Goal: Check status: Check status

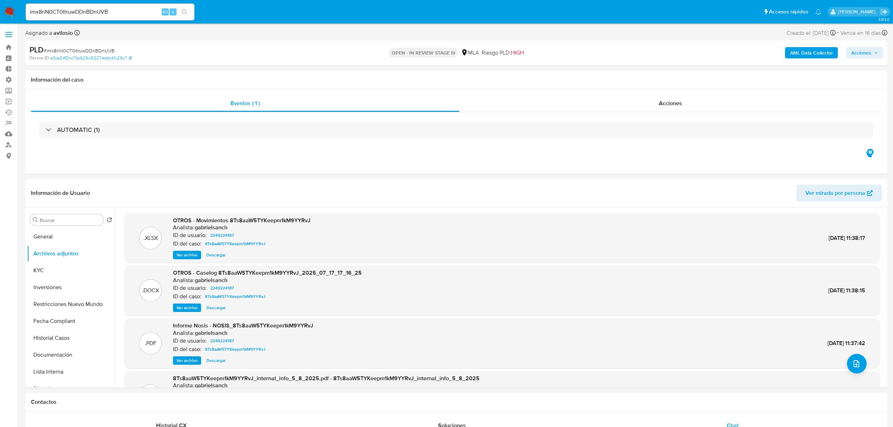
drag, startPoint x: 124, startPoint y: 13, endPoint x: -37, endPoint y: 22, distance: 161.3
click at [188, 13] on button "search-icon" at bounding box center [184, 12] width 14 height 10
click at [186, 9] on icon "search-icon" at bounding box center [185, 12] width 6 height 6
click at [124, 6] on div "imx8nN0CT0ltruwDDnBDnUVB Alt s" at bounding box center [110, 12] width 169 height 17
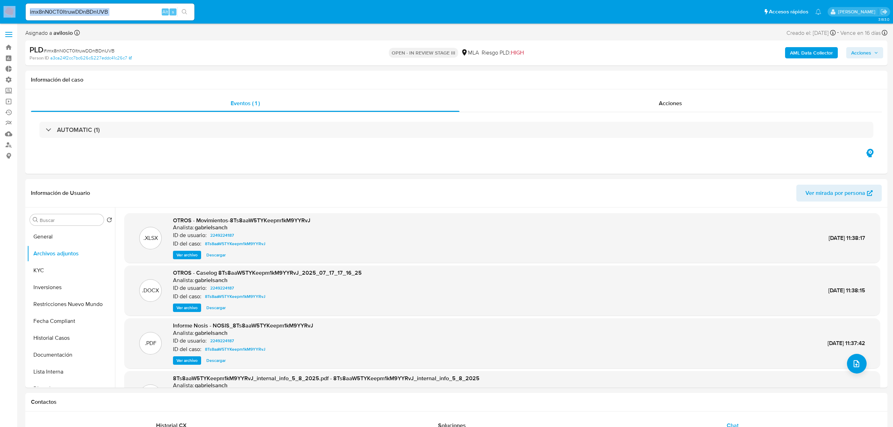
click at [124, 6] on div "imx8nN0CT0ltruwDDnBDnUVB Alt s" at bounding box center [110, 12] width 169 height 17
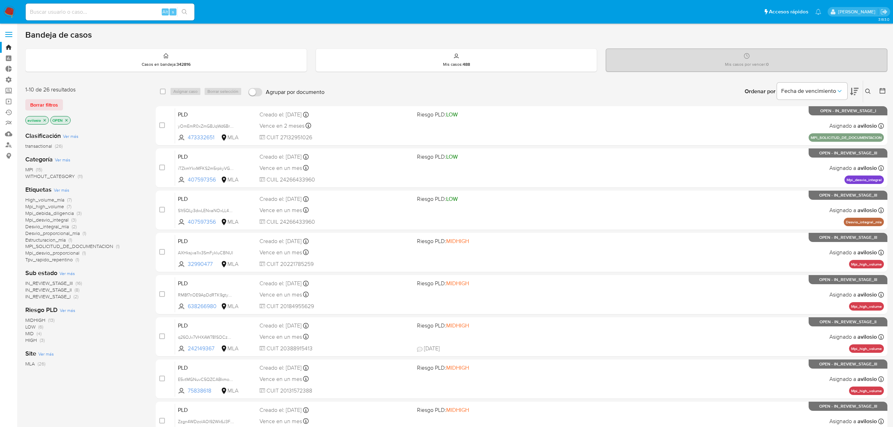
click at [98, 7] on input at bounding box center [110, 11] width 169 height 9
paste input "imx8nN0CT0ltruwDDnBDnUVB"
type input "imx8nN0CT0ltruwDDnBDnUVB"
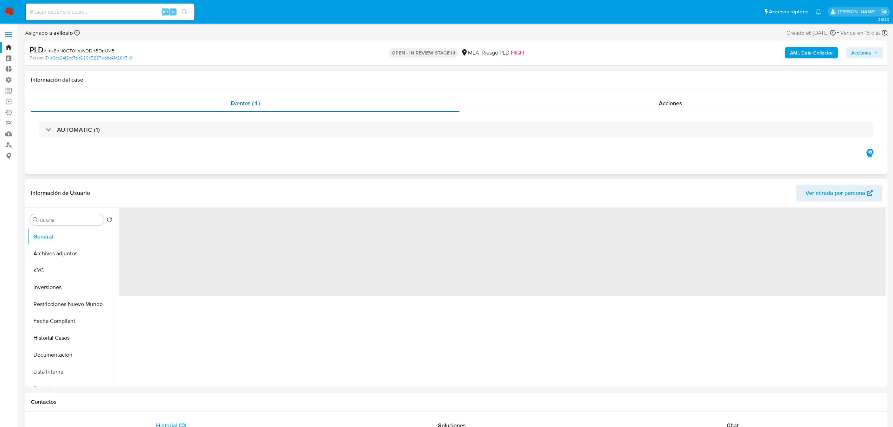
select select "10"
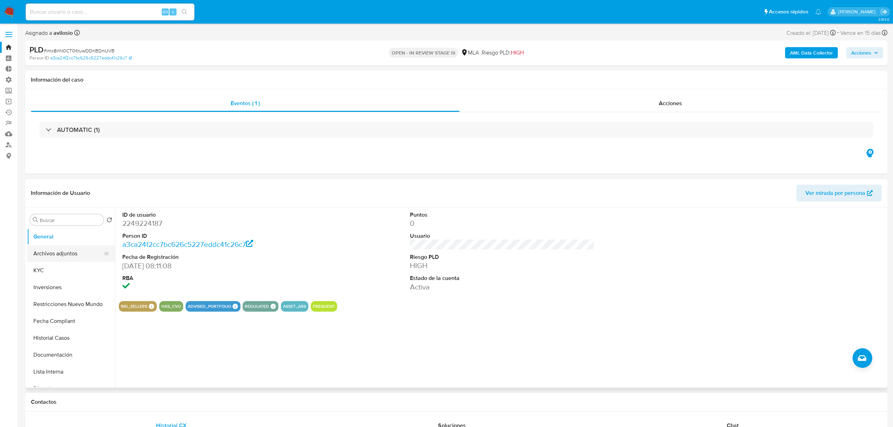
click at [46, 258] on button "Archivos adjuntos" at bounding box center [68, 253] width 82 height 17
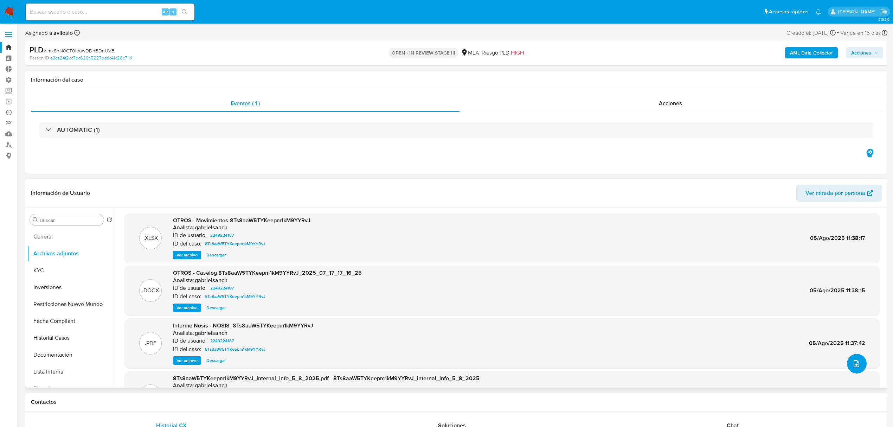
click at [857, 372] on button "upload-file" at bounding box center [857, 364] width 20 height 20
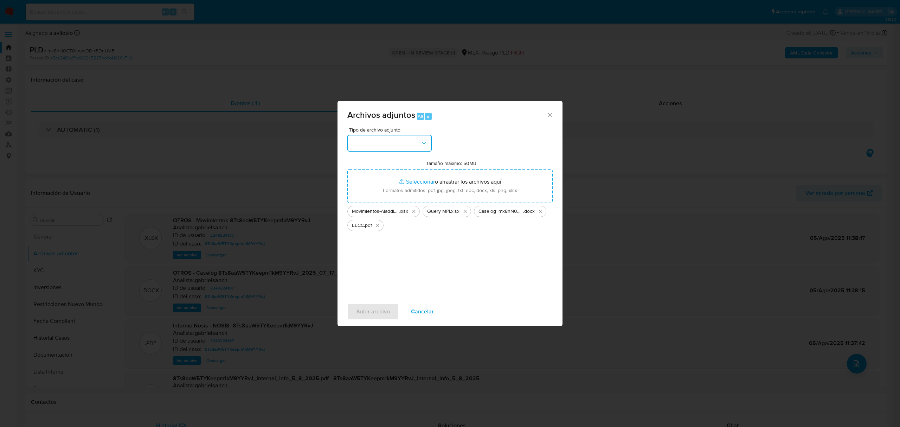
click at [412, 145] on button "button" at bounding box center [389, 143] width 84 height 17
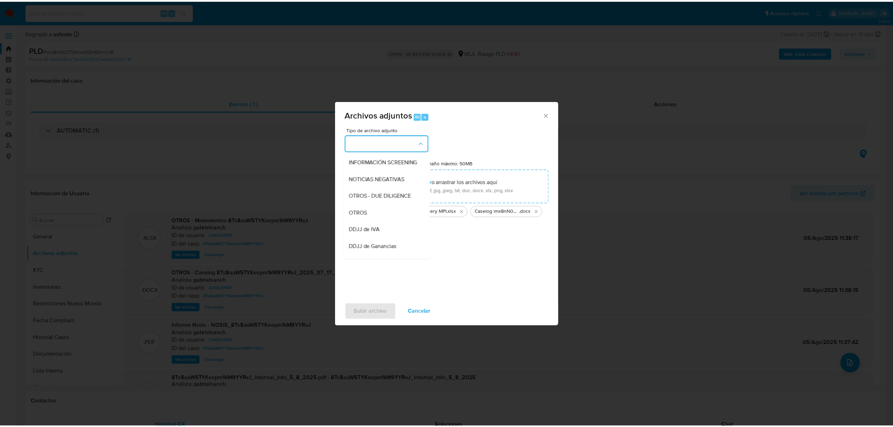
scroll to position [83, 0]
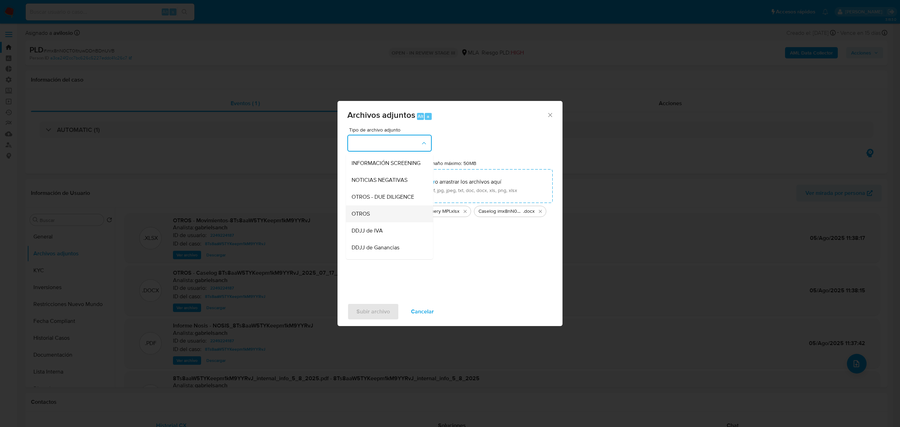
click at [394, 219] on div "OTROS" at bounding box center [388, 213] width 72 height 17
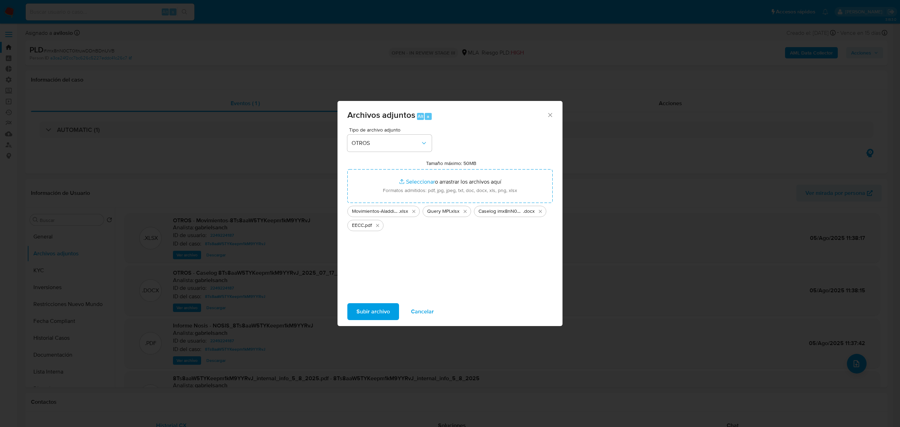
click at [364, 313] on span "Subir archivo" at bounding box center [372, 311] width 33 height 15
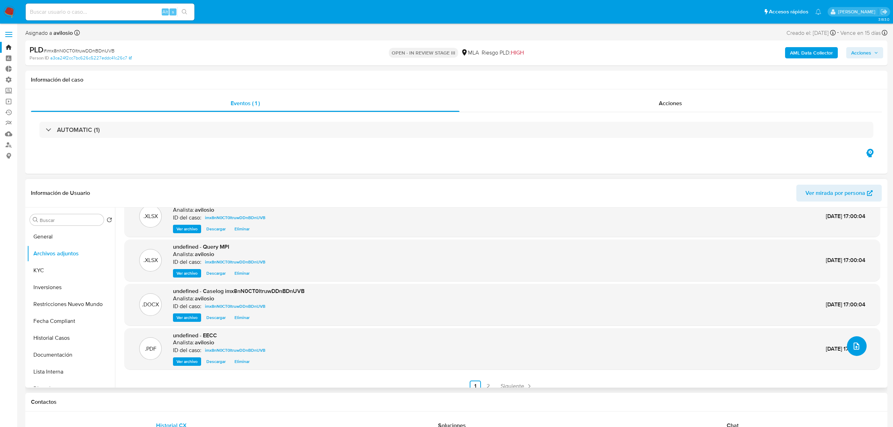
scroll to position [25, 0]
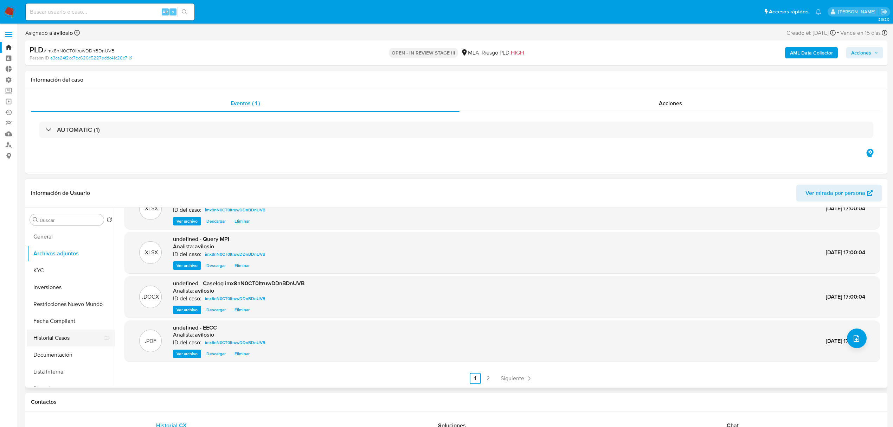
click at [54, 340] on button "Historial Casos" at bounding box center [68, 337] width 82 height 17
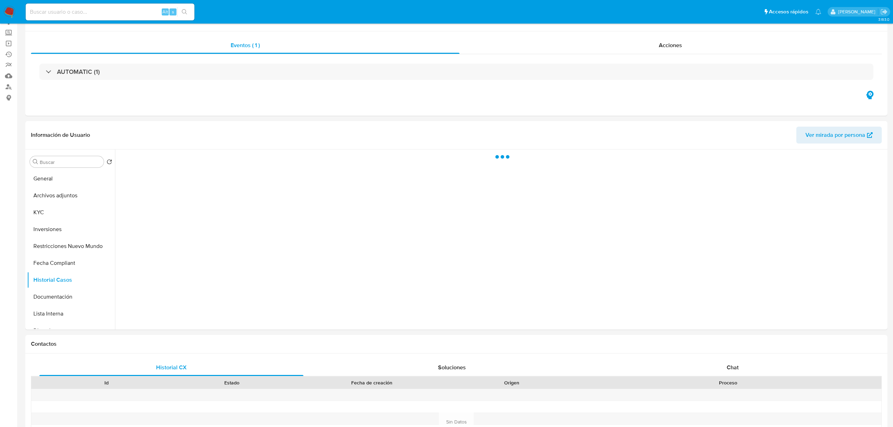
scroll to position [281, 0]
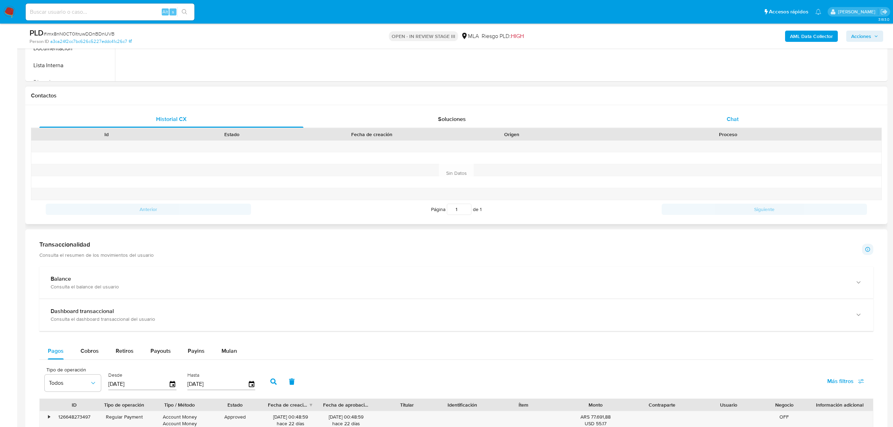
click at [729, 118] on span "Chat" at bounding box center [733, 119] width 12 height 8
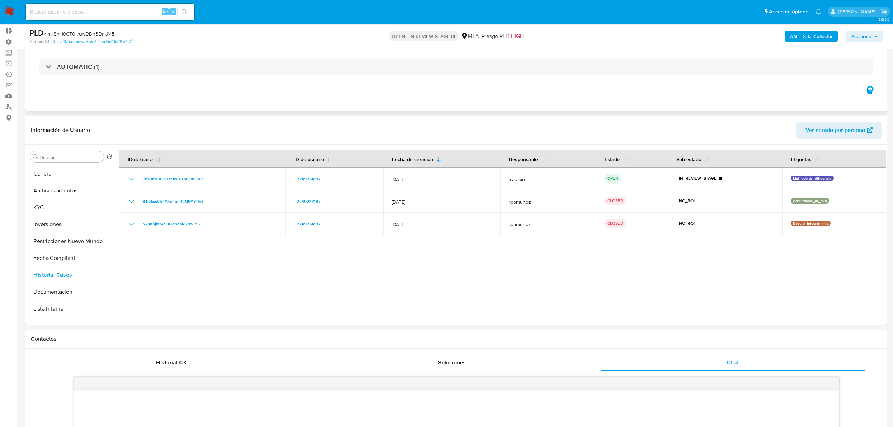
scroll to position [0, 0]
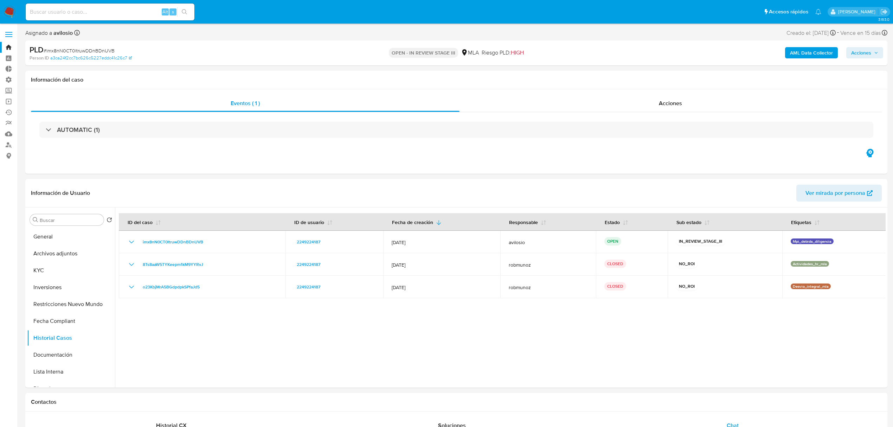
click at [864, 55] on span "Acciones" at bounding box center [861, 52] width 20 height 11
click at [693, 79] on div "Resolución del caso Alt r" at bounding box center [673, 75] width 67 height 18
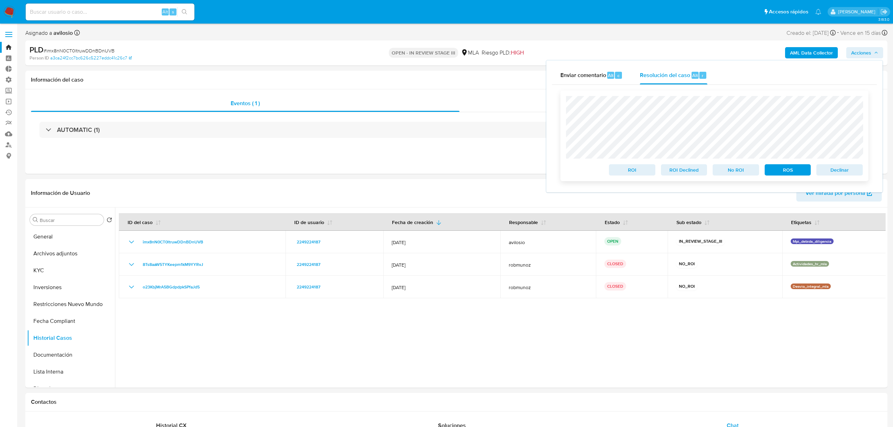
click at [841, 173] on span "Declinar" at bounding box center [839, 170] width 37 height 10
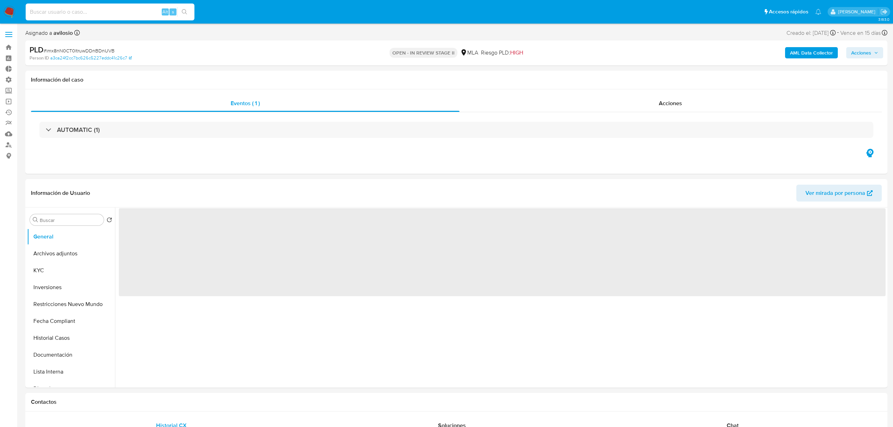
click at [131, 12] on input at bounding box center [110, 11] width 169 height 9
paste input "imx8nN0CT0ltruwDDnBDnUVB"
type input "imx8nN0CT0ltruwDDnBDnUVB"
select select "10"
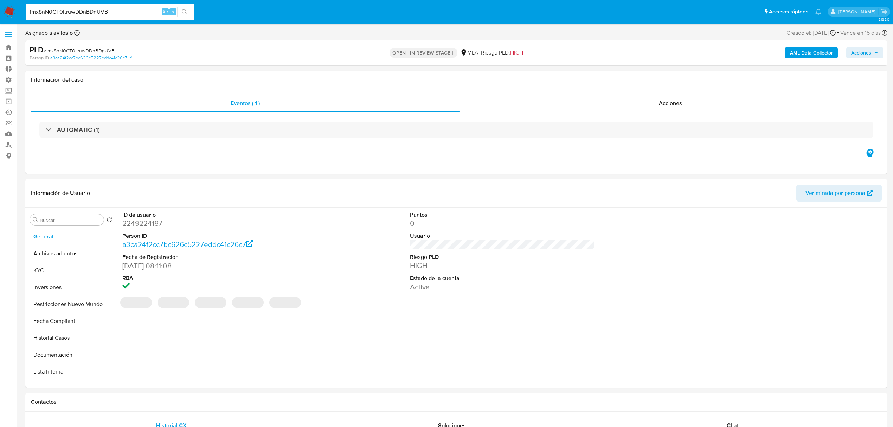
type input "imx8nN0CT0ltruwDDnBDnUVB"
click at [875, 53] on icon "button" at bounding box center [876, 53] width 4 height 4
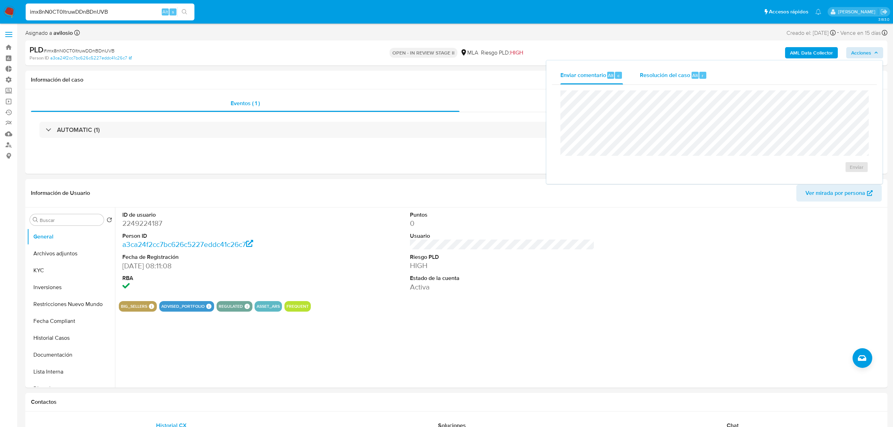
click at [667, 75] on span "Resolución del caso" at bounding box center [665, 75] width 50 height 8
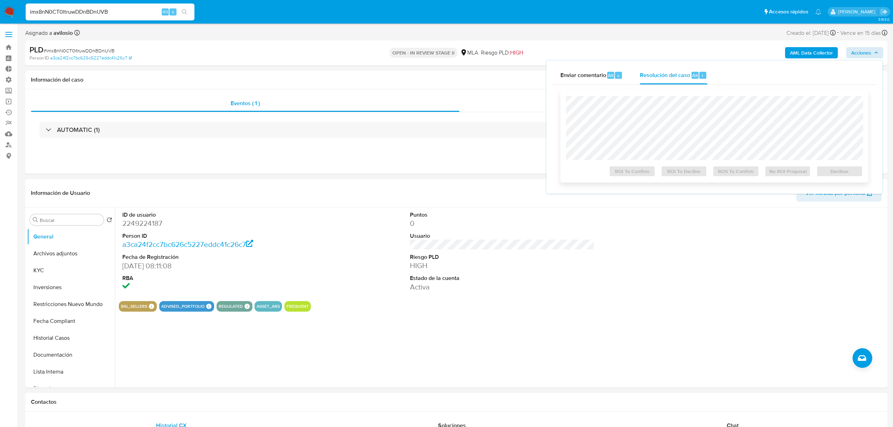
click at [688, 94] on div "ROI To Confirm ROI To Decline ROS To Confirm No ROI Proposal Declinar" at bounding box center [714, 136] width 308 height 92
drag, startPoint x: 60, startPoint y: 337, endPoint x: 71, endPoint y: 338, distance: 10.2
click at [61, 338] on button "Historial Casos" at bounding box center [68, 337] width 82 height 17
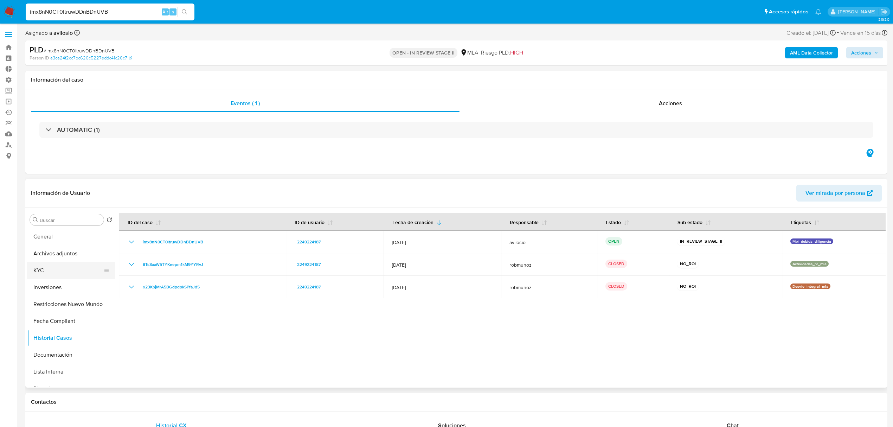
click at [39, 273] on button "KYC" at bounding box center [68, 270] width 82 height 17
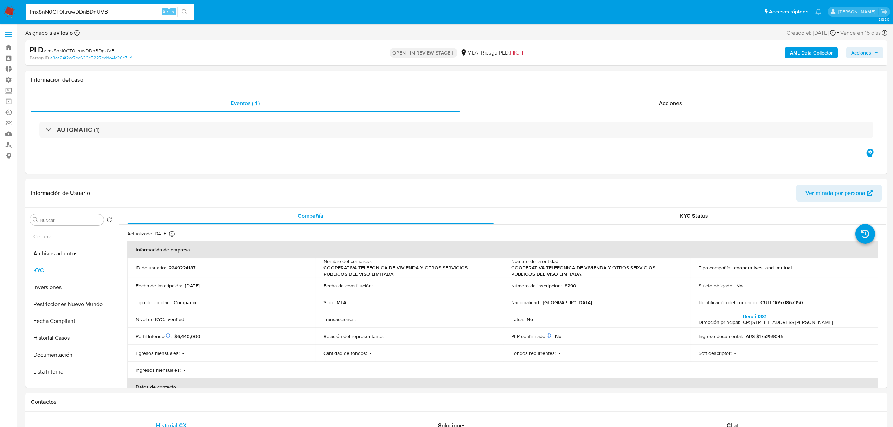
click at [865, 48] on span "Acciones" at bounding box center [861, 52] width 20 height 11
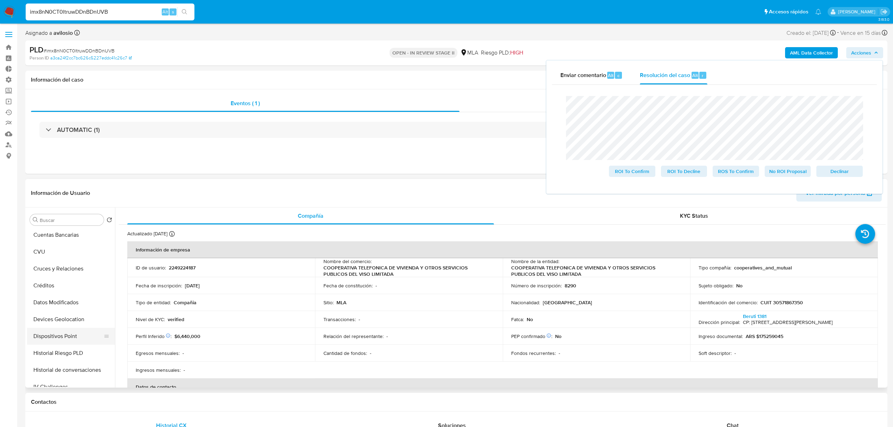
scroll to position [234, 0]
click at [88, 329] on button "Historial de conversaciones" at bounding box center [68, 323] width 82 height 17
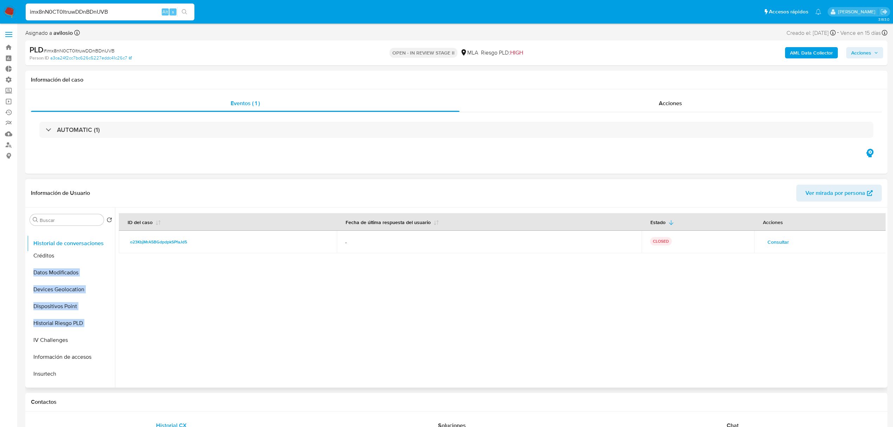
drag, startPoint x: 102, startPoint y: 325, endPoint x: 88, endPoint y: 245, distance: 81.0
click at [88, 245] on ul "General Archivos adjuntos KYC Inversiones Restricciones Nuevo Mundo Fecha Compl…" at bounding box center [71, 307] width 88 height 159
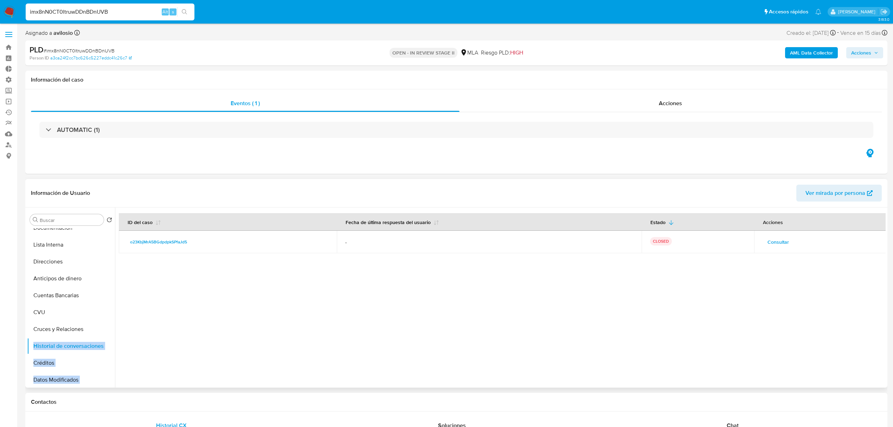
scroll to position [0, 0]
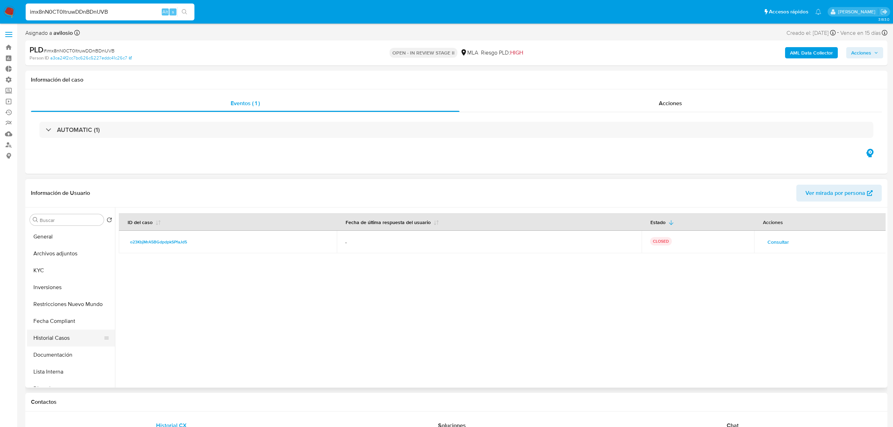
click at [65, 340] on button "Historial Casos" at bounding box center [68, 337] width 82 height 17
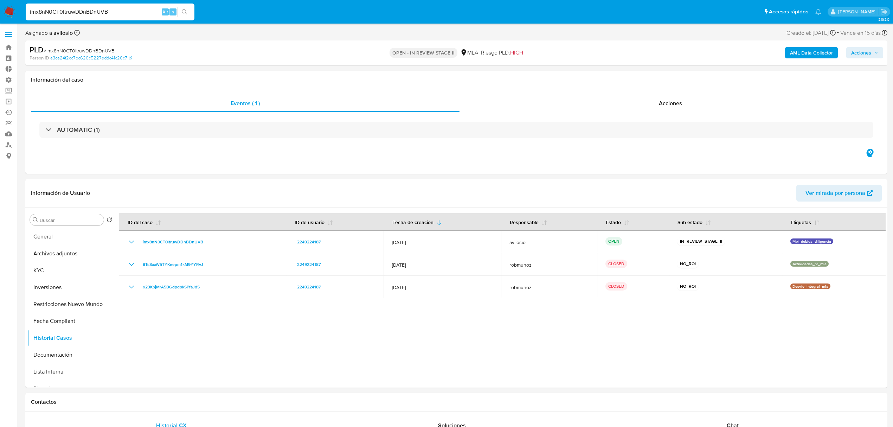
click at [867, 54] on span "Acciones" at bounding box center [861, 52] width 20 height 11
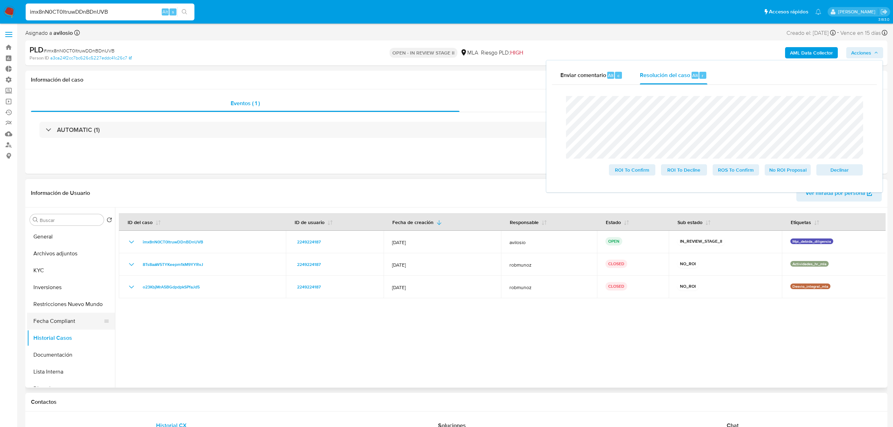
drag, startPoint x: 793, startPoint y: 174, endPoint x: 66, endPoint y: 324, distance: 742.4
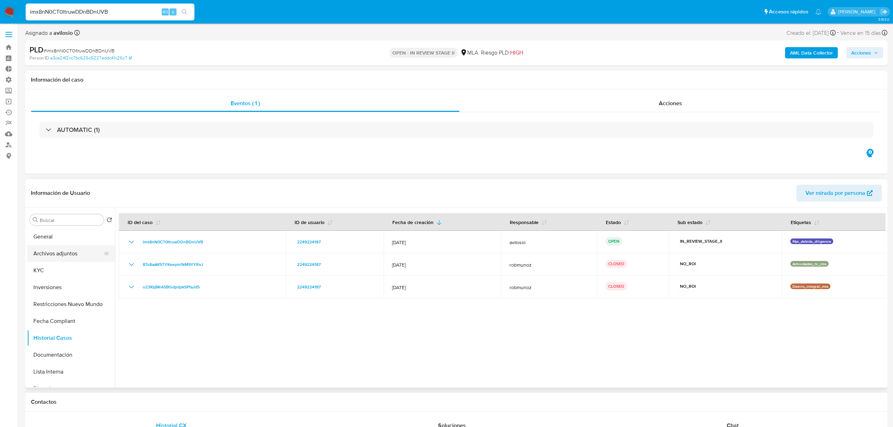
click at [52, 261] on button "Archivos adjuntos" at bounding box center [68, 253] width 82 height 17
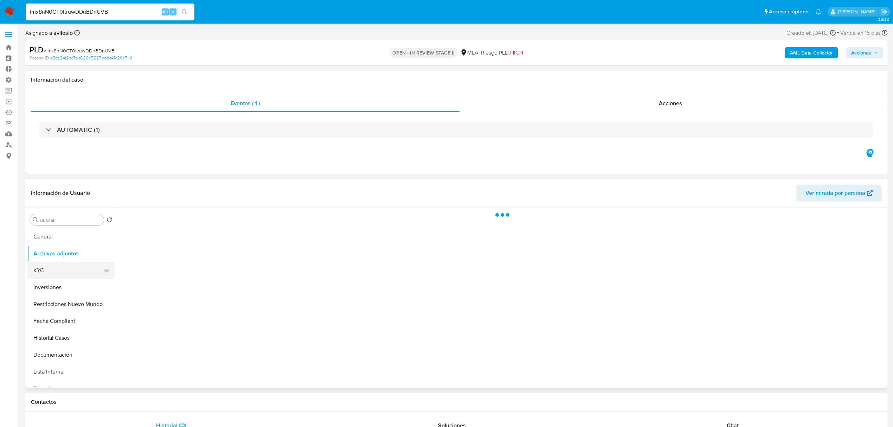
click at [47, 272] on button "KYC" at bounding box center [68, 270] width 82 height 17
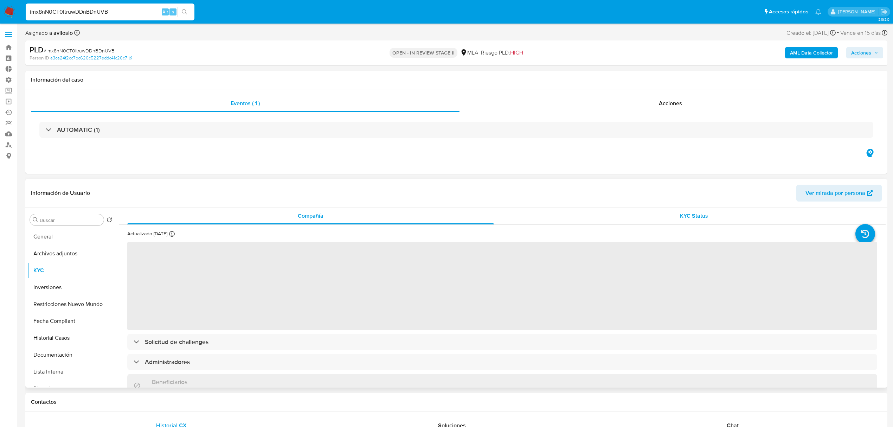
click at [728, 221] on div "KYC Status" at bounding box center [694, 215] width 367 height 17
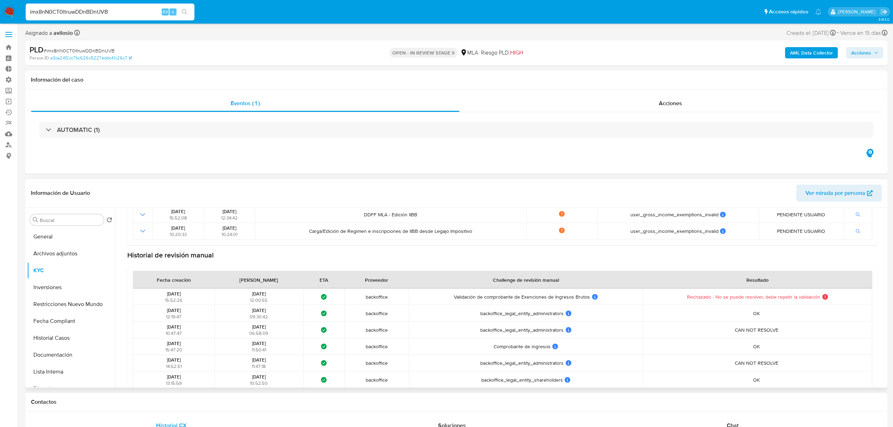
scroll to position [234, 0]
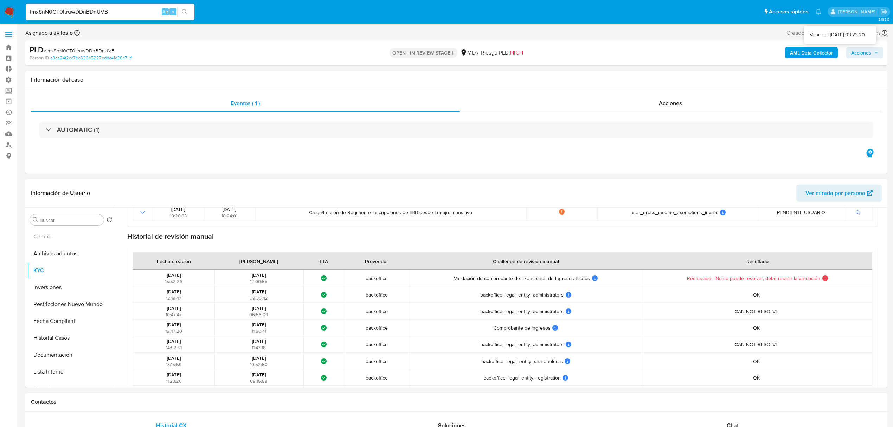
click at [868, 55] on span "Acciones" at bounding box center [861, 52] width 20 height 11
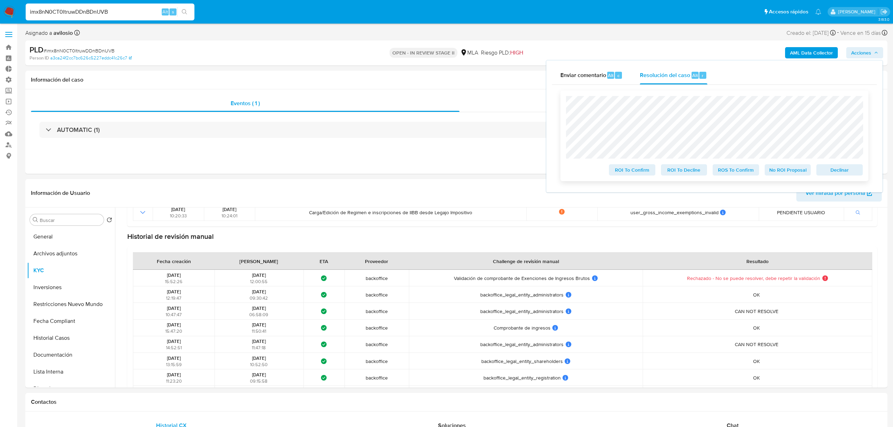
drag, startPoint x: 789, startPoint y: 174, endPoint x: 795, endPoint y: 175, distance: 6.1
click at [795, 175] on span "No ROI Proposal" at bounding box center [788, 170] width 37 height 10
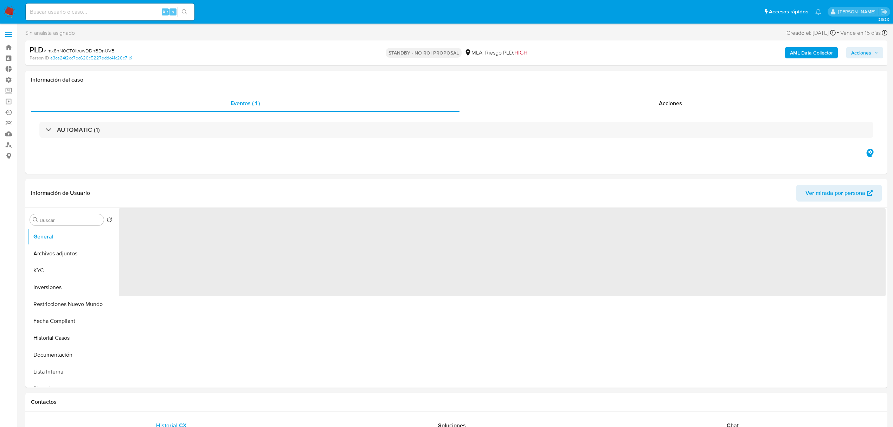
select select "10"
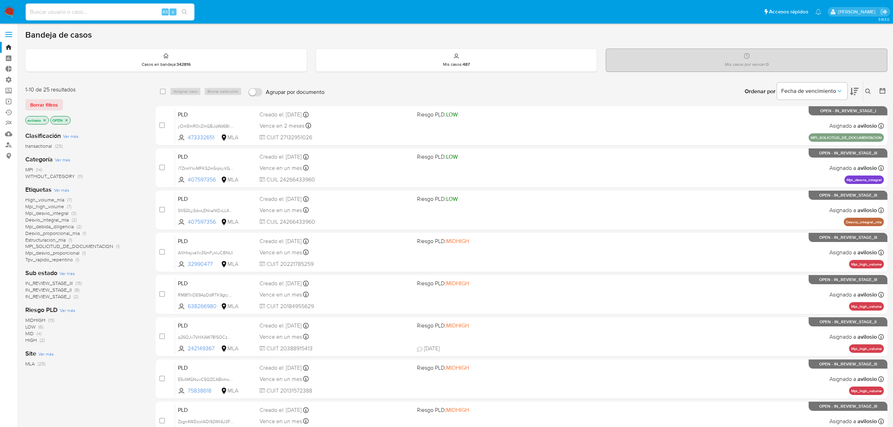
click at [144, 8] on input at bounding box center [110, 11] width 169 height 9
paste input "eDQN34GHZMKAzhsVAuJek1mz"
type input "eDQN34GHZMKAzhsVAuJek1mz"
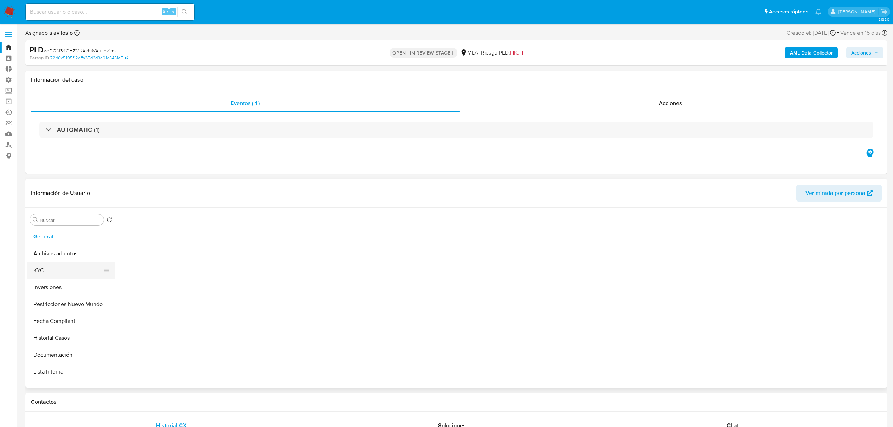
click at [43, 270] on button "KYC" at bounding box center [68, 270] width 82 height 17
select select "10"
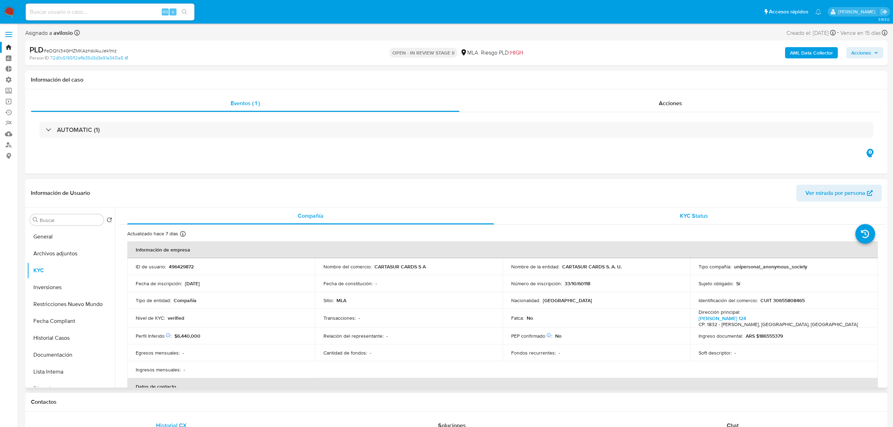
click at [712, 221] on div "KYC Status" at bounding box center [694, 215] width 367 height 17
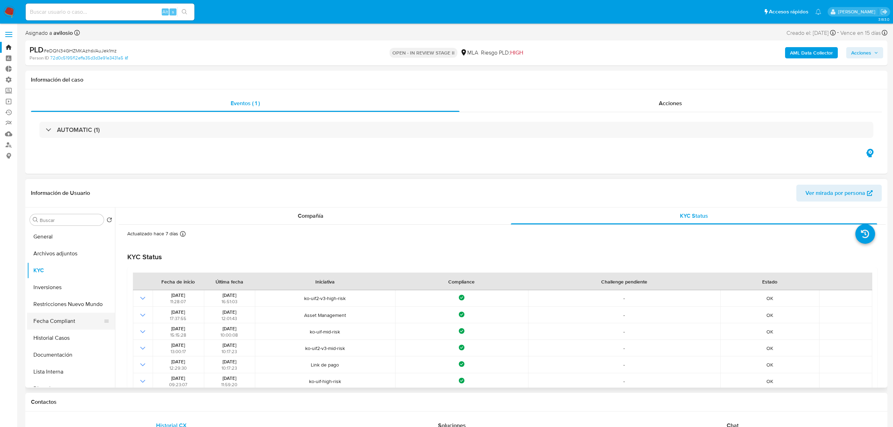
click at [80, 324] on button "Fecha Compliant" at bounding box center [68, 321] width 82 height 17
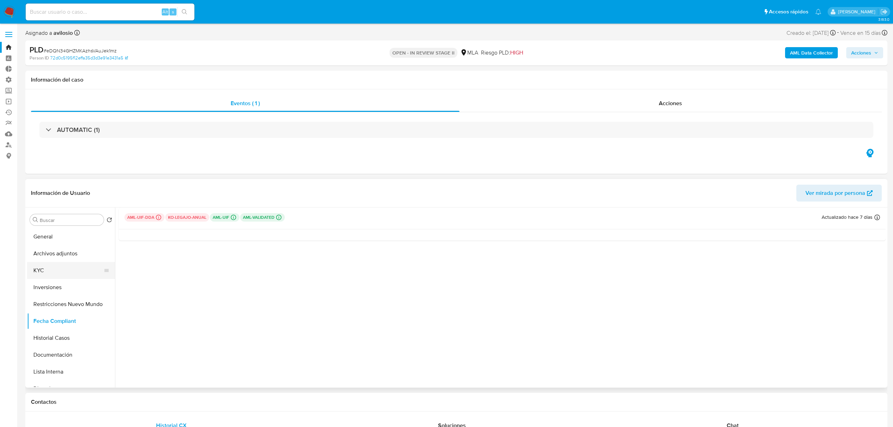
click at [70, 264] on button "KYC" at bounding box center [68, 270] width 82 height 17
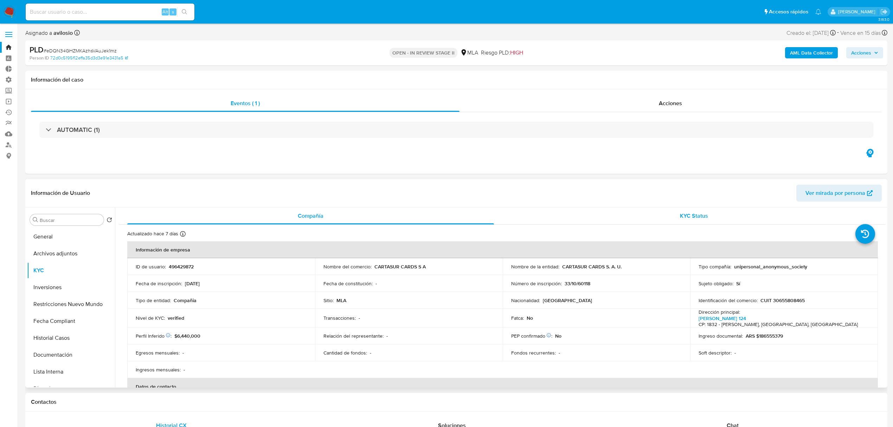
click at [694, 213] on span "KYC Status" at bounding box center [694, 216] width 28 height 8
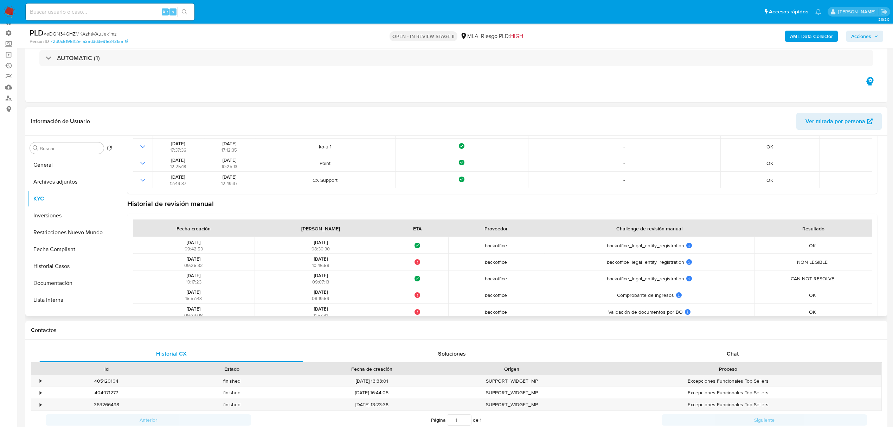
scroll to position [165, 0]
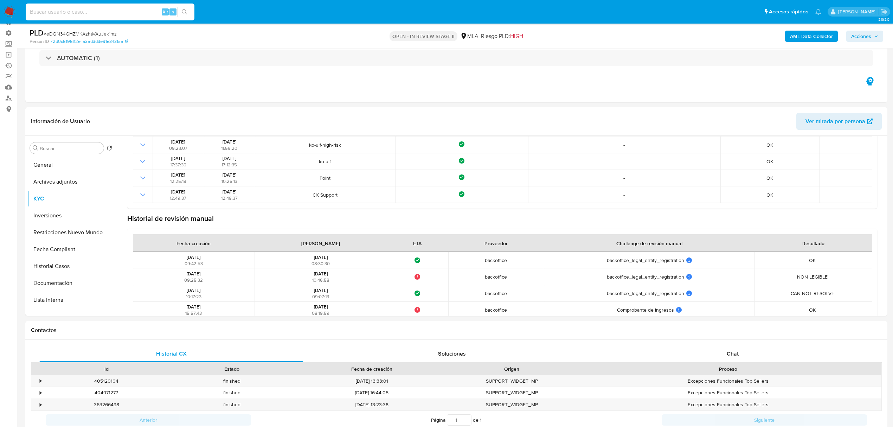
click at [100, 11] on input at bounding box center [110, 11] width 169 height 9
paste input "g4lryHe1w2xr59gY9uVdmdCY"
type input "g4lryHe1w2xr59gY9uVdmdCY"
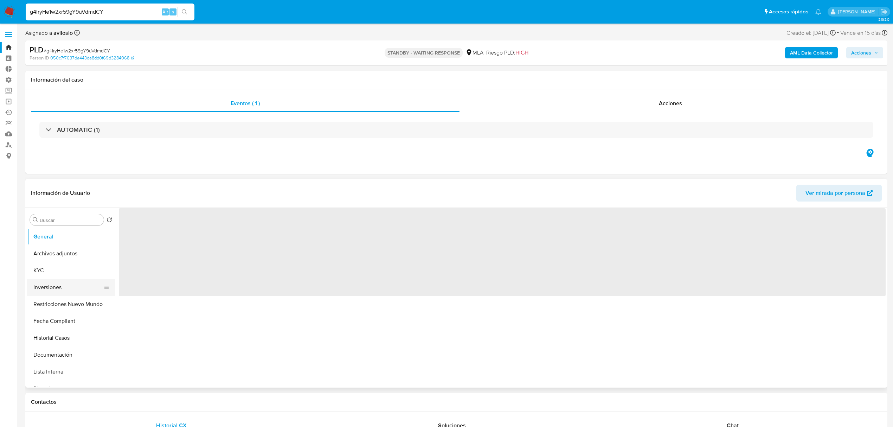
select select "10"
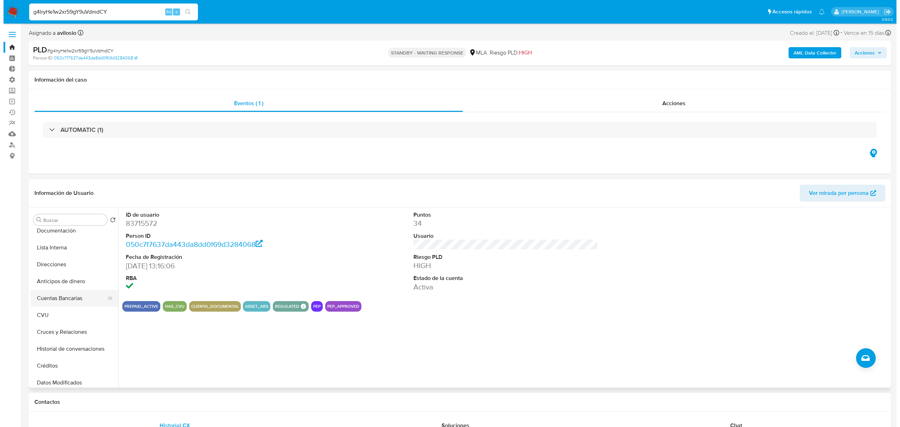
scroll to position [141, 0]
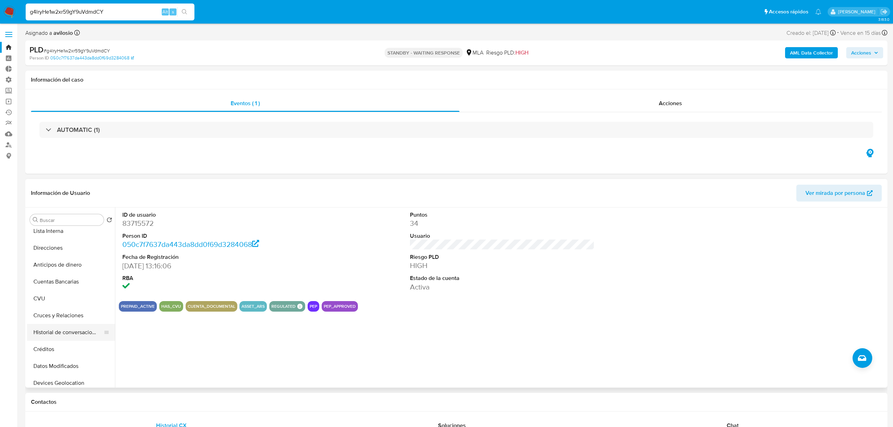
click at [78, 334] on button "Historial de conversaciones" at bounding box center [68, 332] width 82 height 17
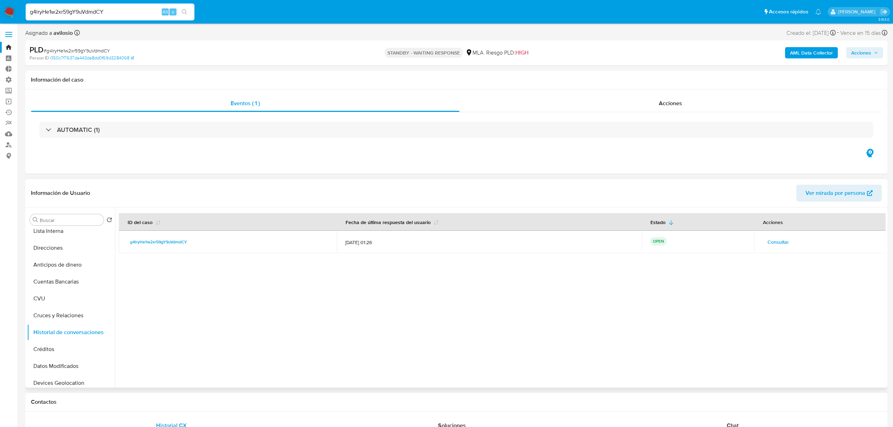
click at [778, 242] on span "Consultar" at bounding box center [777, 242] width 21 height 10
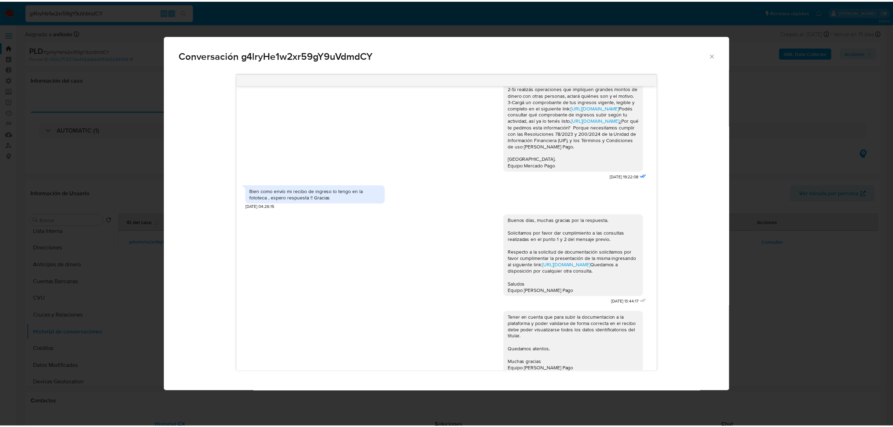
scroll to position [378, 0]
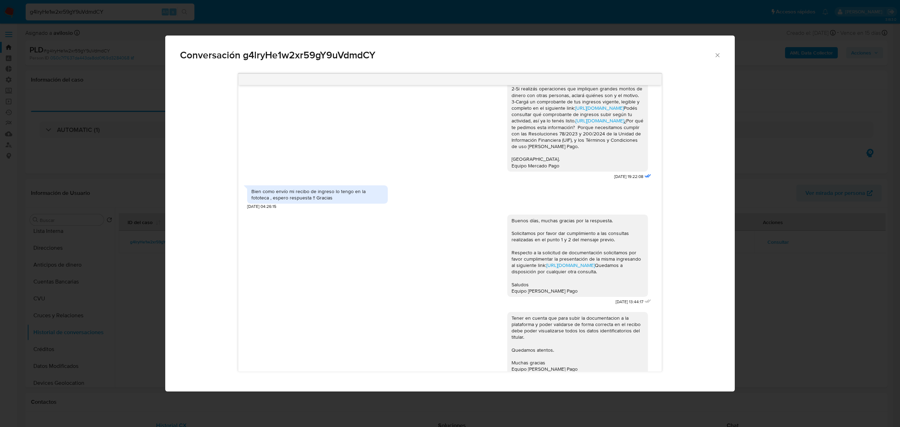
click at [718, 53] on icon "Cerrar" at bounding box center [717, 55] width 7 height 7
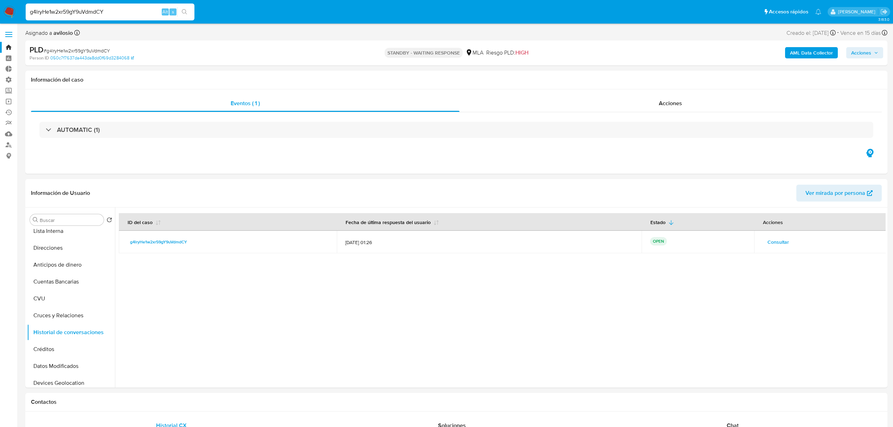
click at [122, 13] on input "g4lryHe1w2xr59gY9uVdmdCY" at bounding box center [110, 11] width 169 height 9
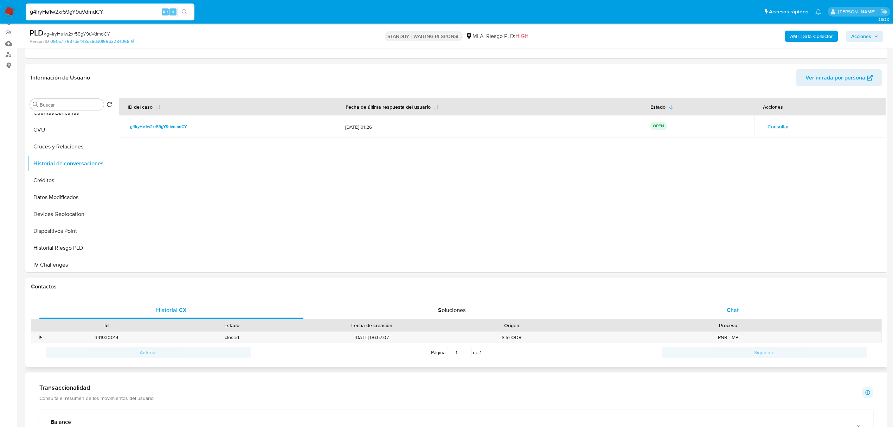
scroll to position [141, 0]
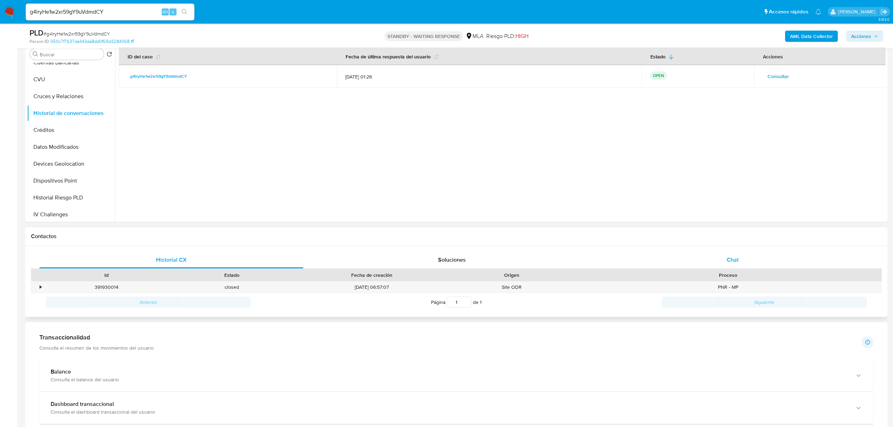
click at [728, 261] on span "Chat" at bounding box center [733, 260] width 12 height 8
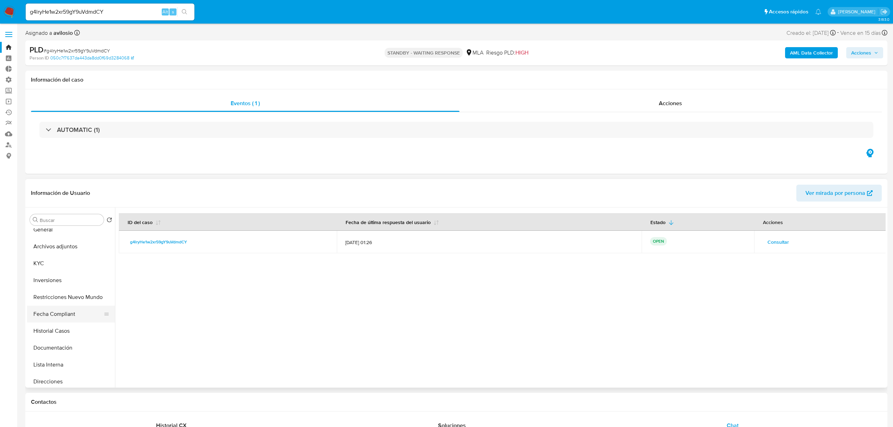
scroll to position [6, 0]
click at [54, 256] on button "KYC" at bounding box center [68, 264] width 82 height 17
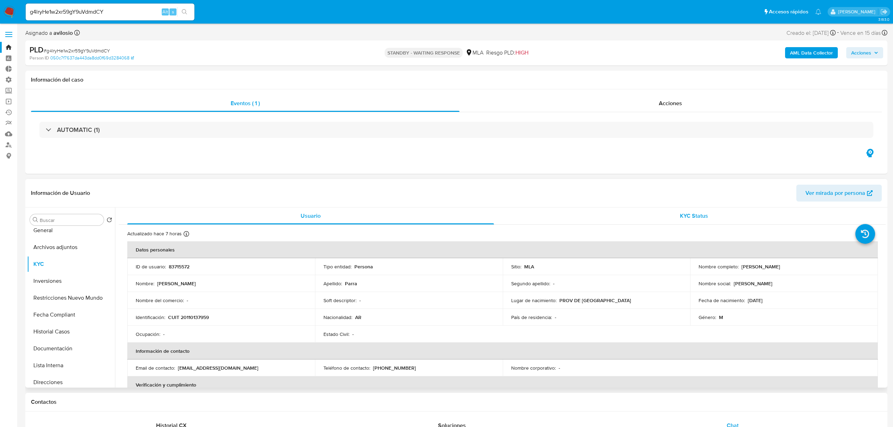
click at [733, 218] on div "KYC Status" at bounding box center [694, 215] width 367 height 17
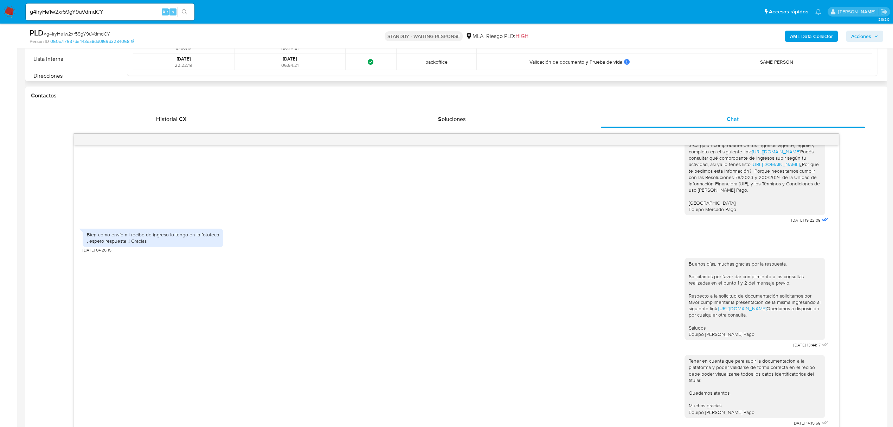
scroll to position [422, 0]
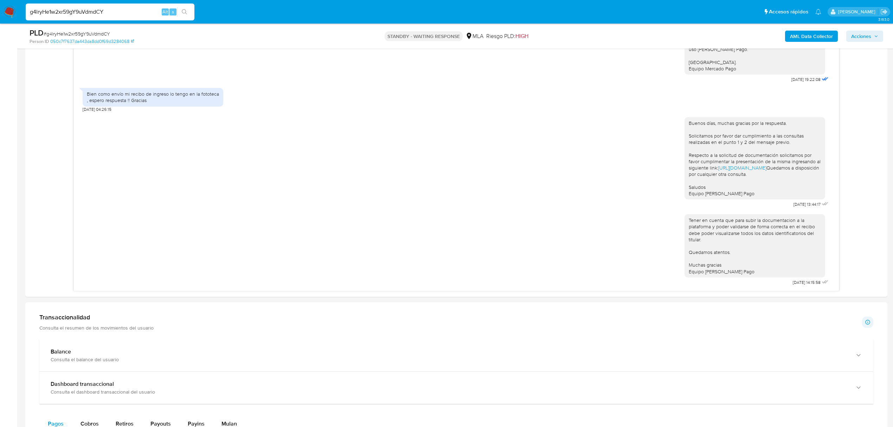
drag, startPoint x: 111, startPoint y: 10, endPoint x: -209, endPoint y: 35, distance: 321.2
click at [0, 35] on html "Pausado Ver notificaciones g4lryHe1w2xr59gY9uVdmdCY Alt s Accesos rápidos Presi…" at bounding box center [446, 206] width 893 height 1256
paste input "4yxVY0NR1RN70BGxj4xZnjxr"
type input "4yxVY0NR1RN70BGxj4xZnjxr"
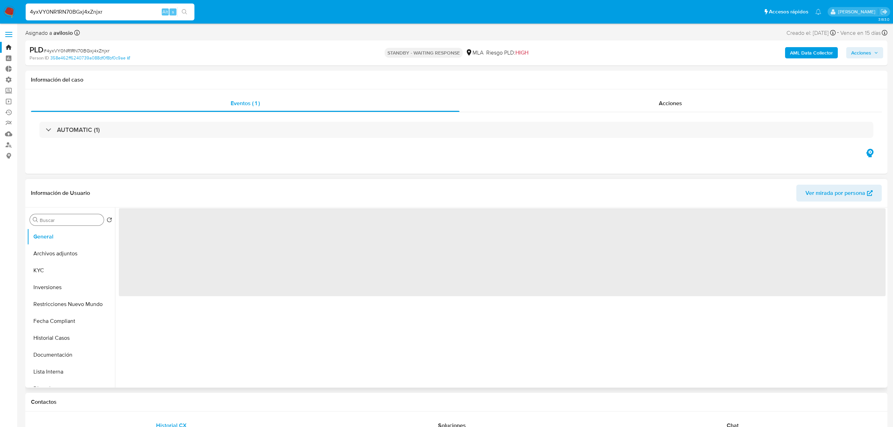
select select "10"
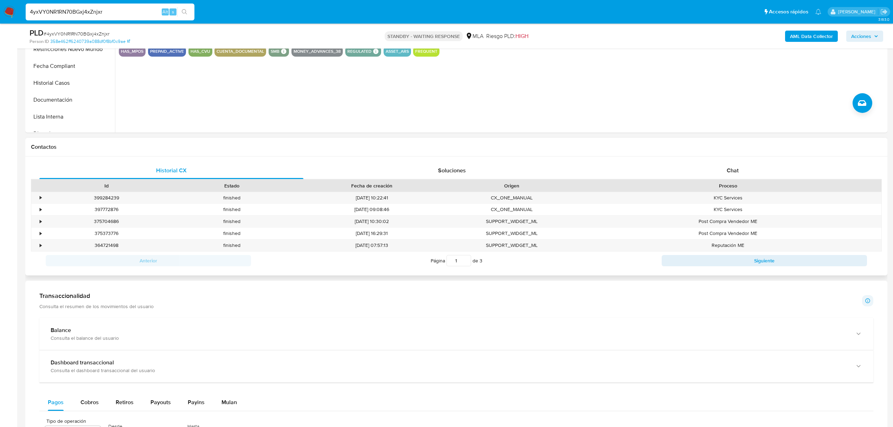
scroll to position [234, 0]
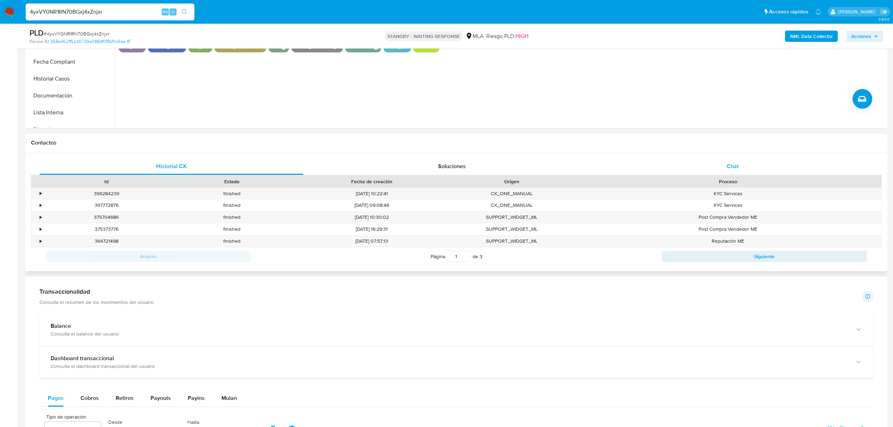
click at [741, 165] on div "Chat" at bounding box center [733, 166] width 264 height 17
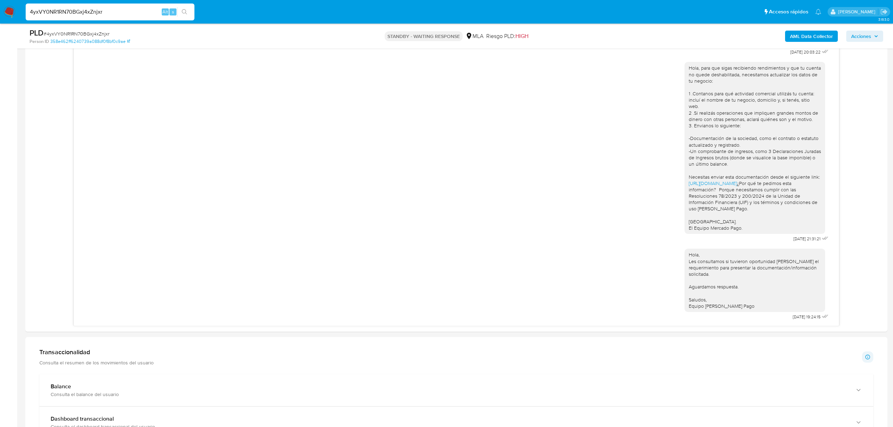
scroll to position [187, 0]
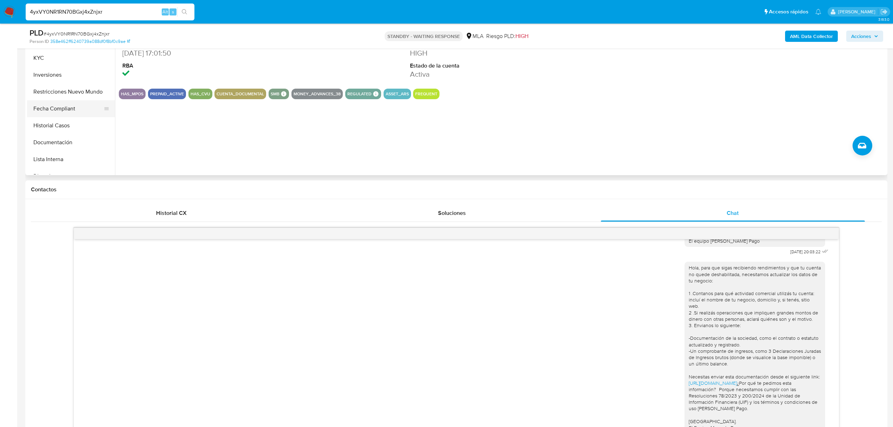
click at [60, 107] on button "Fecha Compliant" at bounding box center [68, 108] width 82 height 17
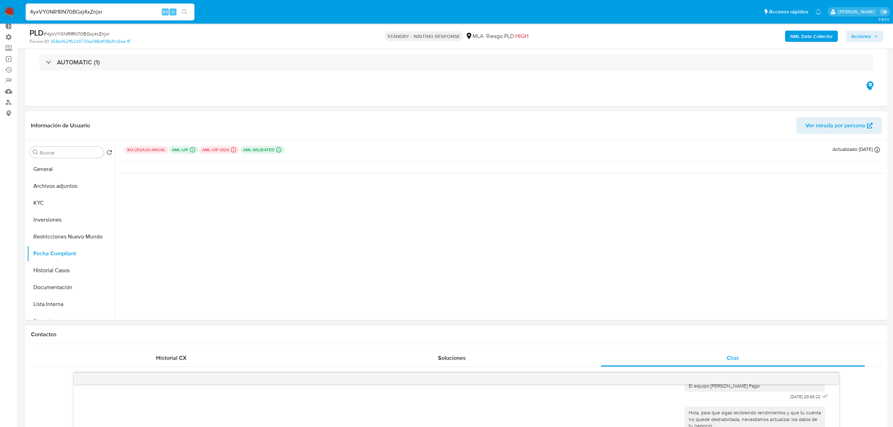
scroll to position [0, 0]
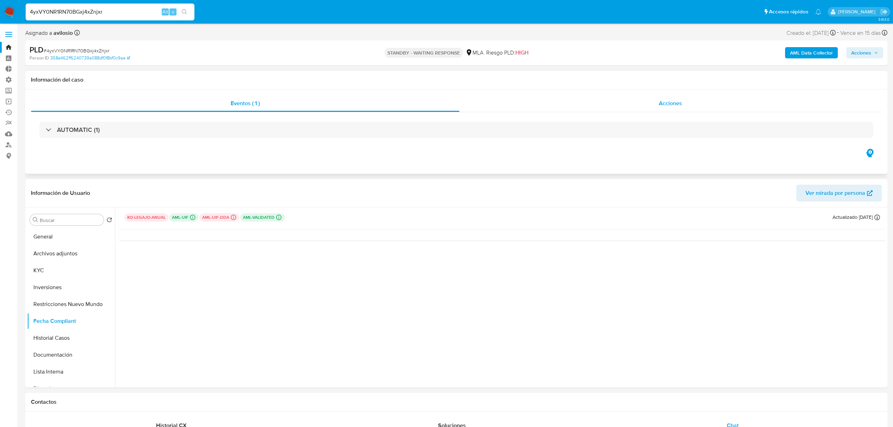
click at [670, 100] on span "Acciones" at bounding box center [670, 103] width 23 height 8
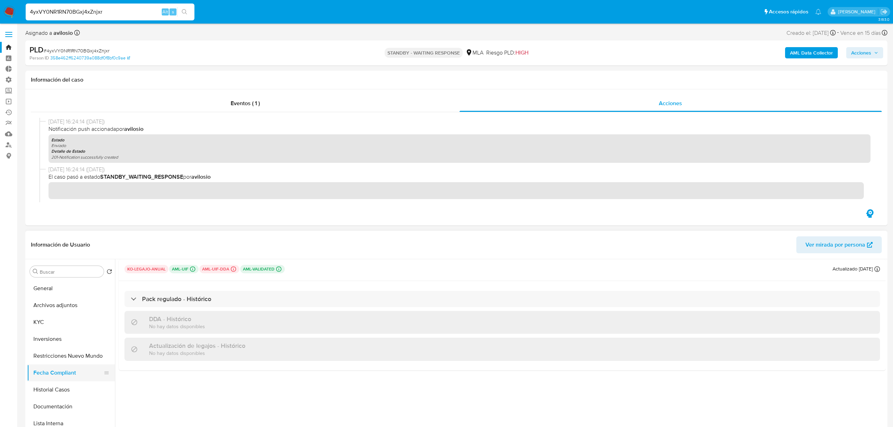
click at [59, 373] on button "Fecha Compliant" at bounding box center [68, 372] width 82 height 17
click at [65, 321] on button "KYC" at bounding box center [68, 322] width 82 height 17
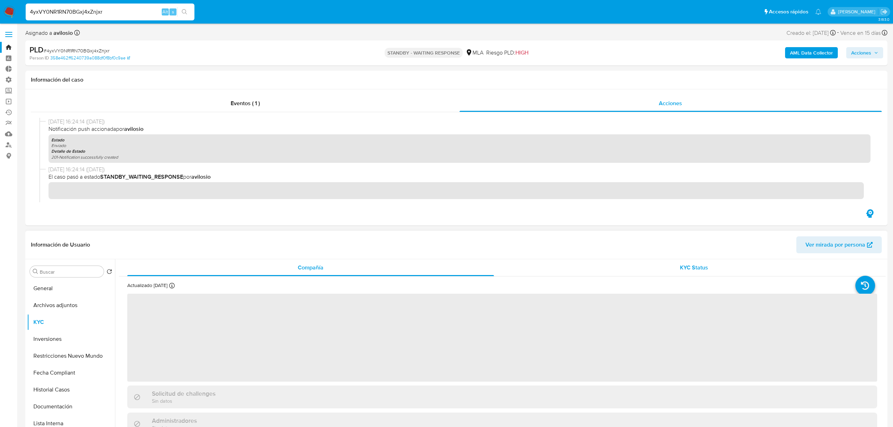
click at [729, 265] on div "KYC Status" at bounding box center [694, 267] width 367 height 17
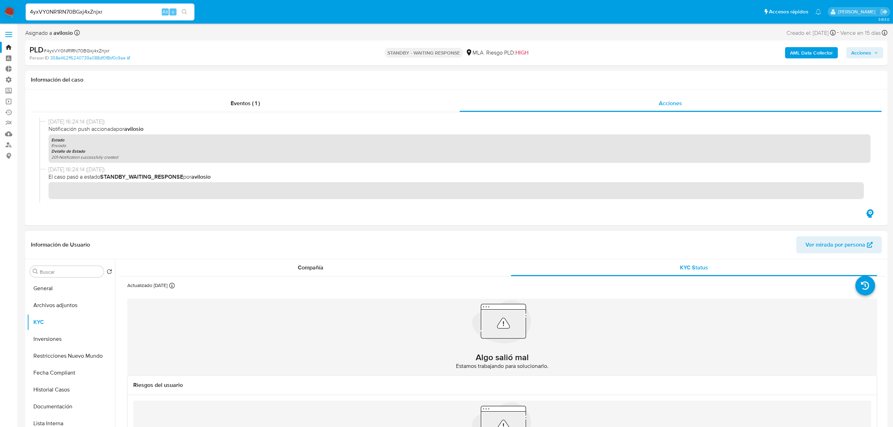
drag, startPoint x: 328, startPoint y: 270, endPoint x: 363, endPoint y: 266, distance: 35.4
click at [333, 270] on div "Compañía" at bounding box center [310, 267] width 367 height 17
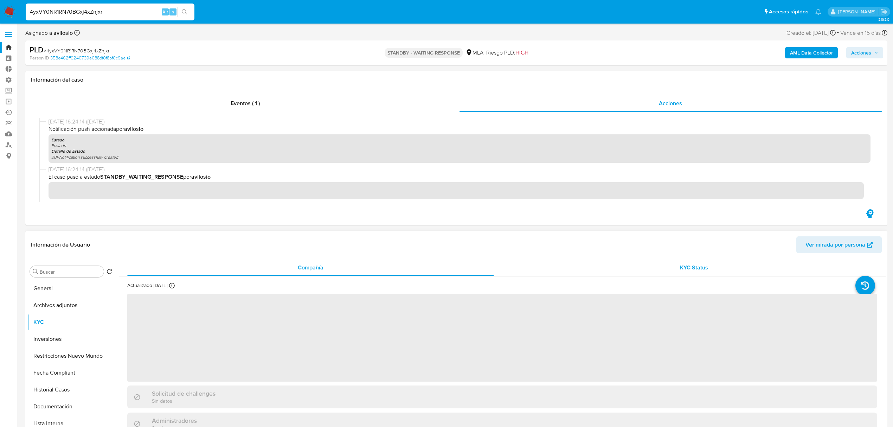
click at [724, 270] on div "KYC Status" at bounding box center [694, 267] width 367 height 17
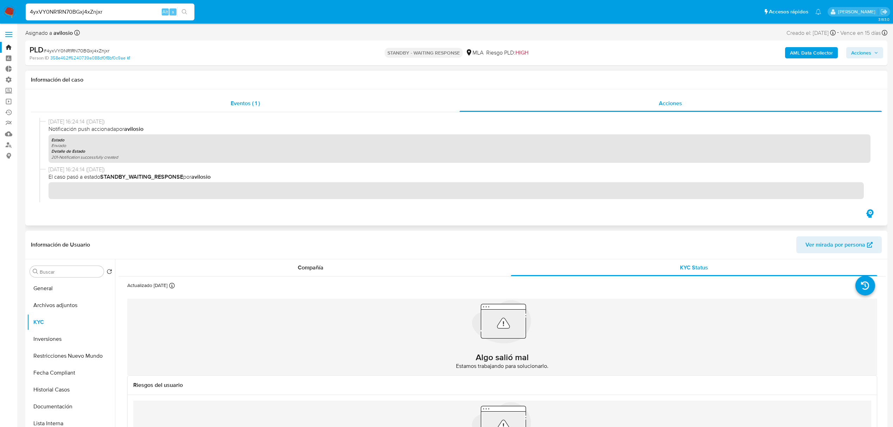
click at [271, 106] on div "Eventos ( 1 )" at bounding box center [245, 103] width 429 height 17
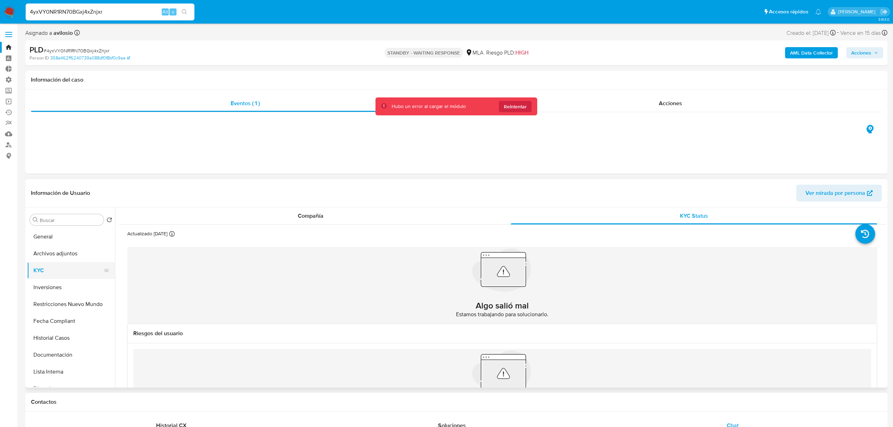
click at [59, 268] on button "KYC" at bounding box center [68, 270] width 82 height 17
